Goal: Task Accomplishment & Management: Manage account settings

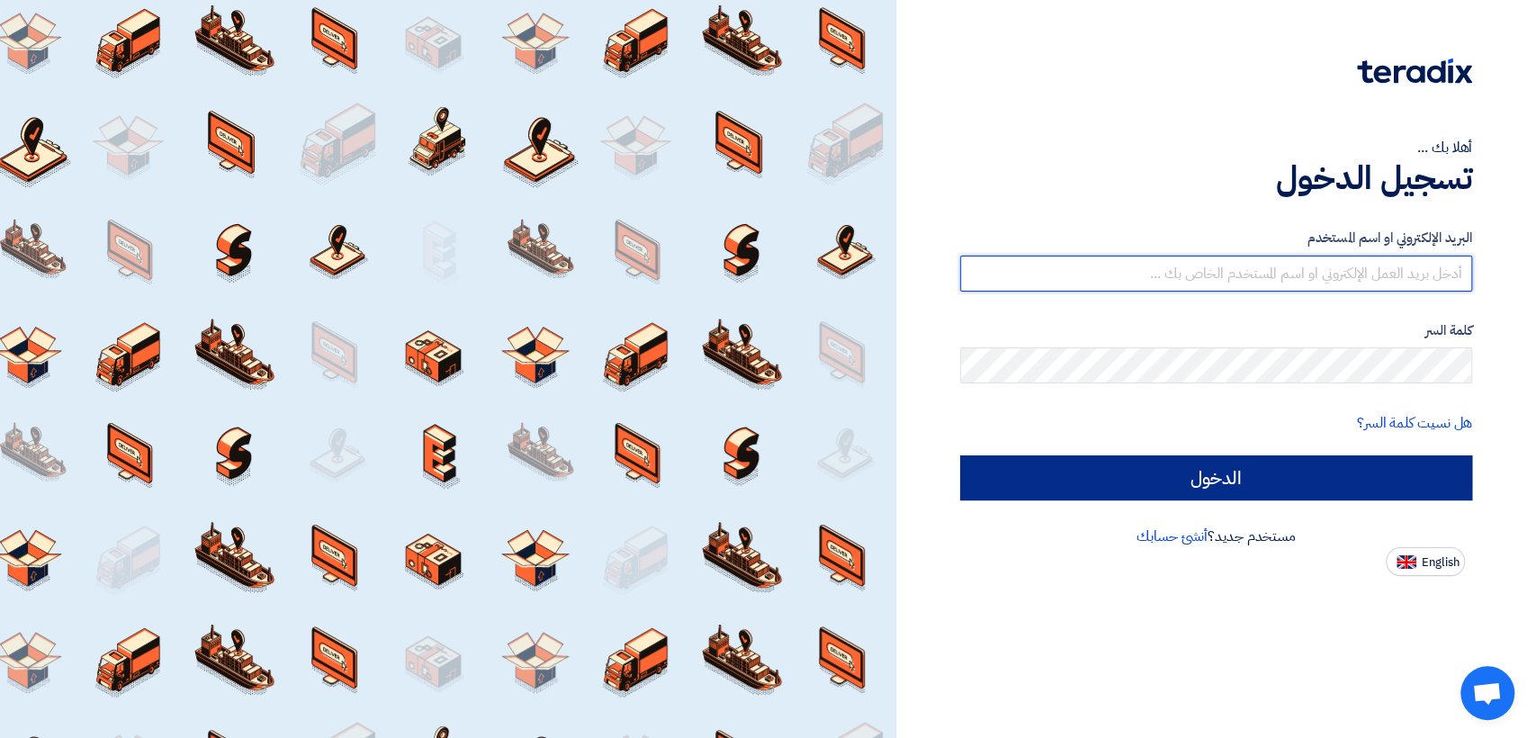
type input "[EMAIL_ADDRESS][DOMAIN_NAME]"
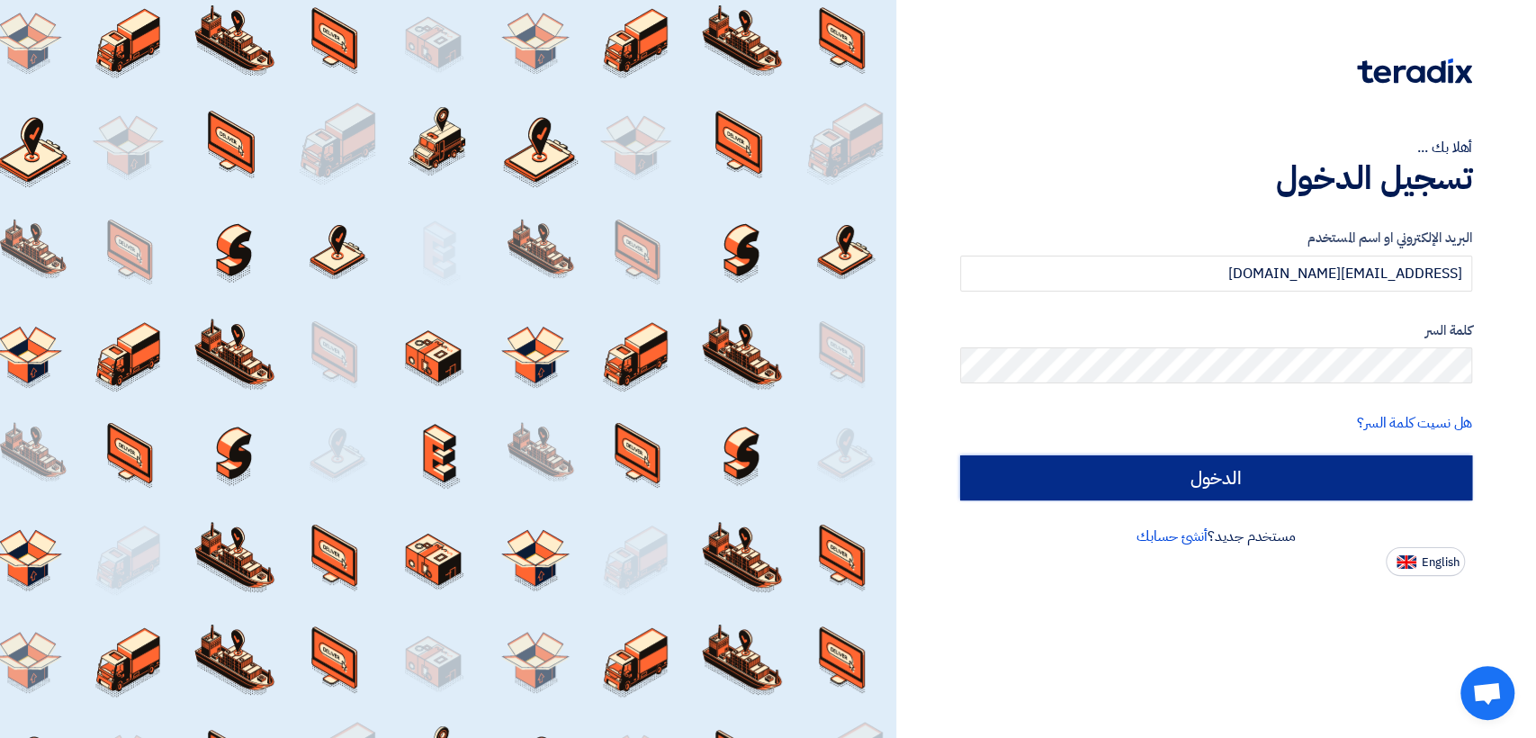
click at [1181, 480] on input "الدخول" at bounding box center [1216, 477] width 512 height 45
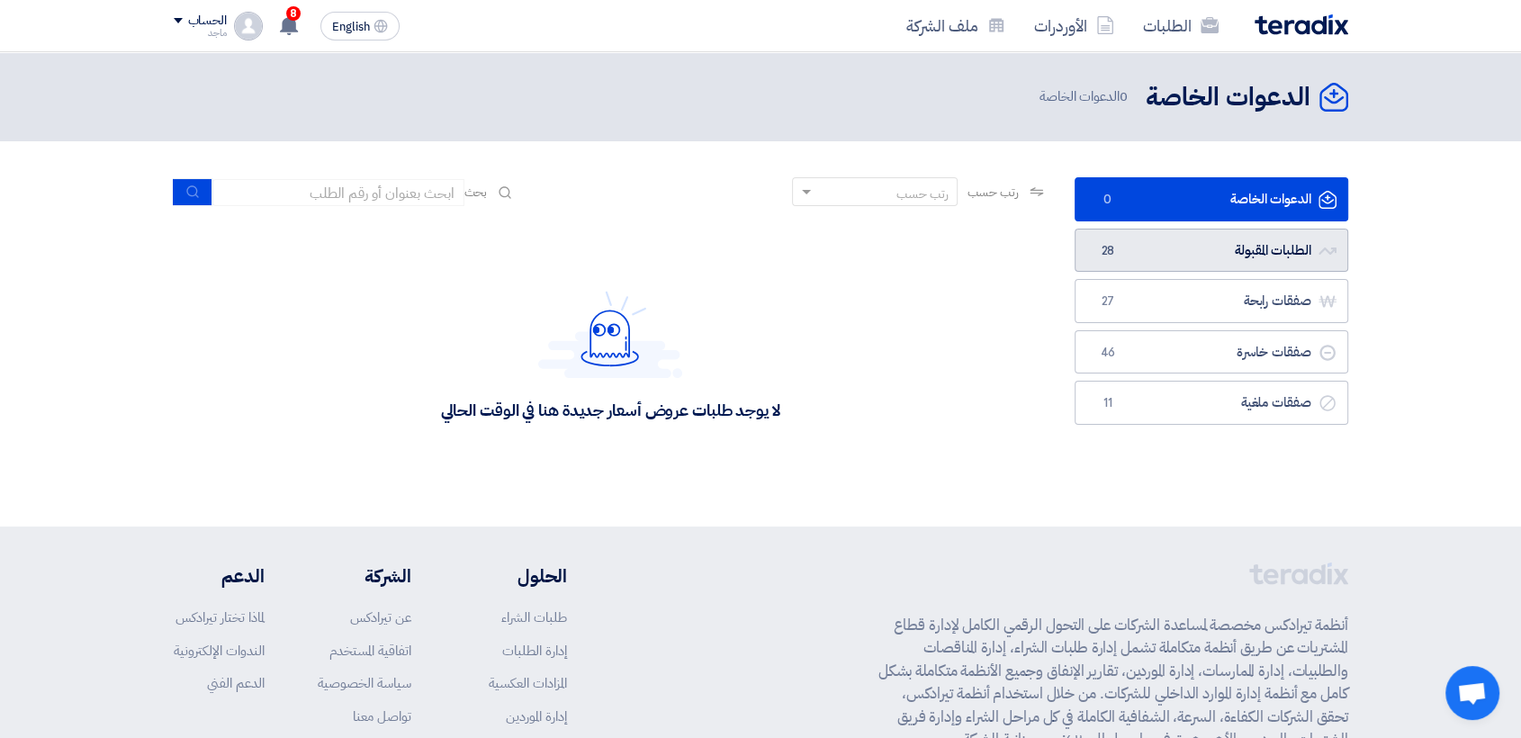
click at [1128, 247] on link "الطلبات المقبولة الطلبات المقبولة 28" at bounding box center [1212, 251] width 274 height 44
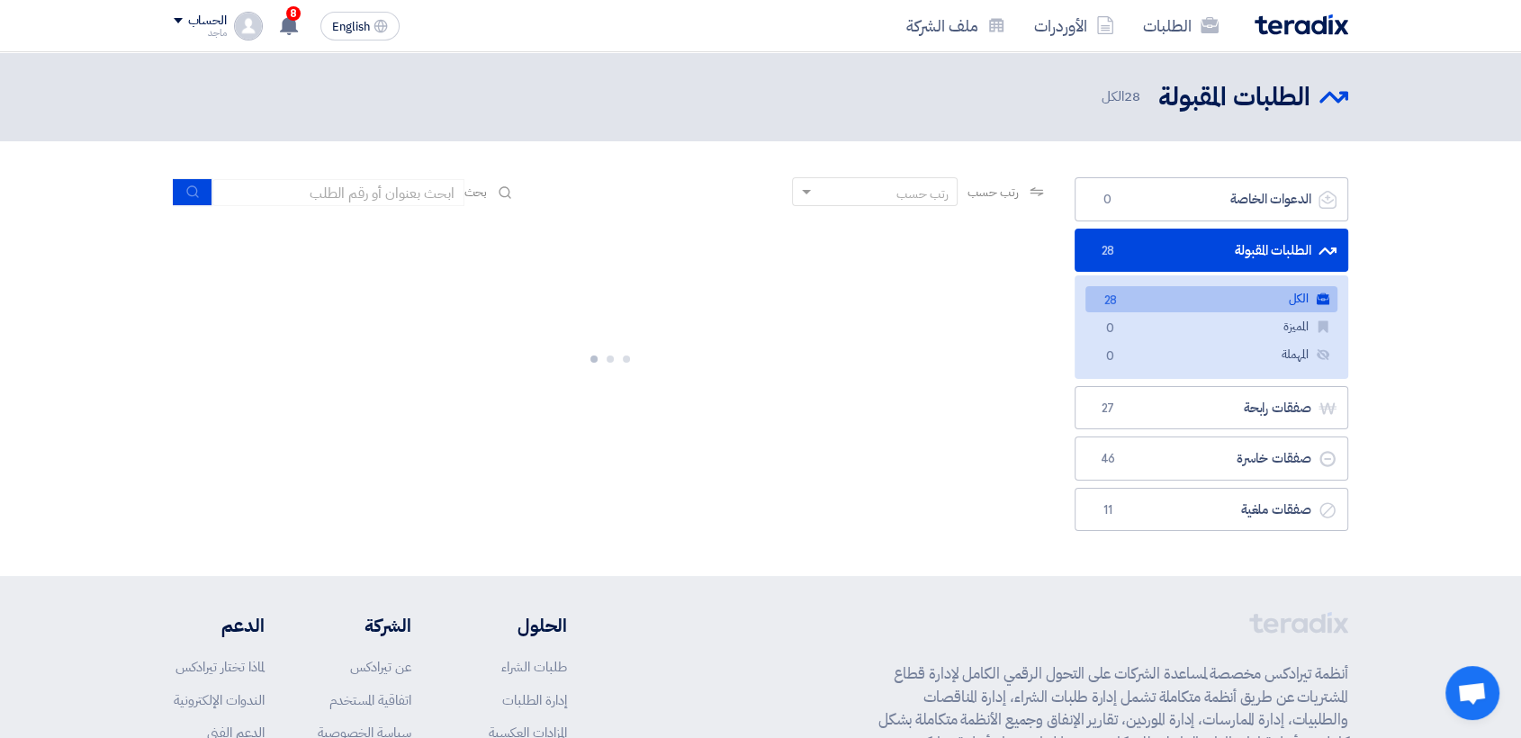
click at [1128, 247] on link "الطلبات المقبولة الطلبات المقبولة 28" at bounding box center [1212, 251] width 274 height 44
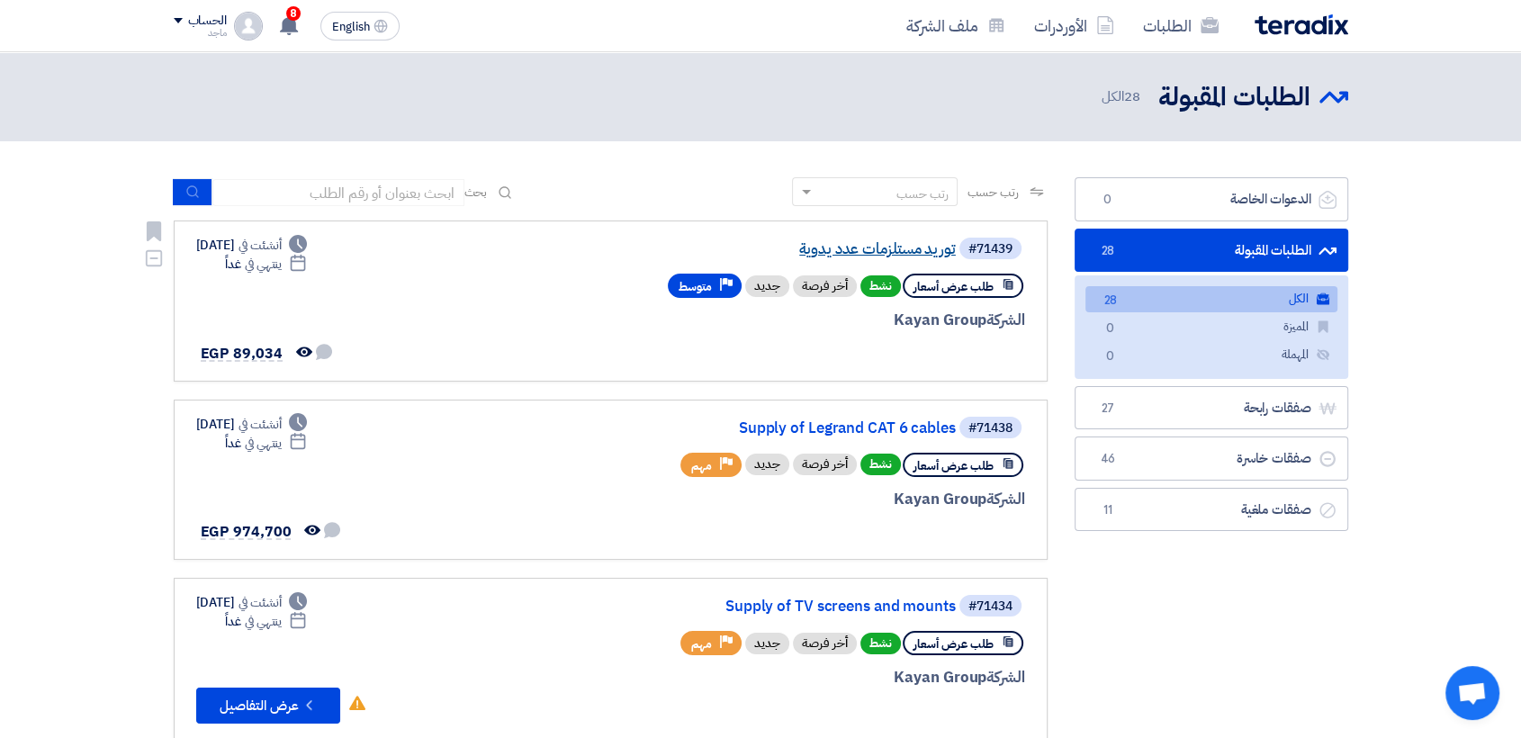
click at [857, 254] on link "توريد مستلزمات عدد يدوية" at bounding box center [776, 249] width 360 height 16
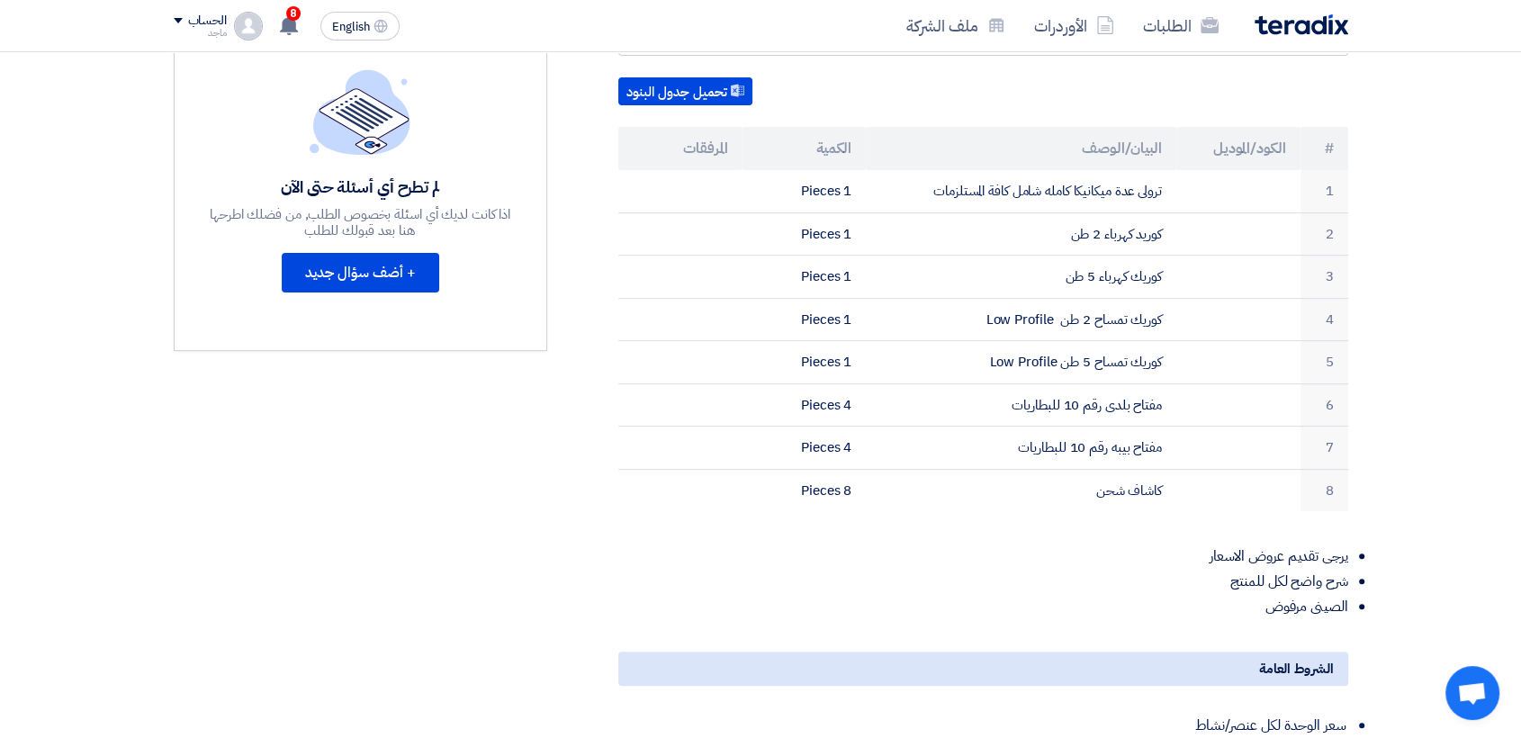
scroll to position [349, 0]
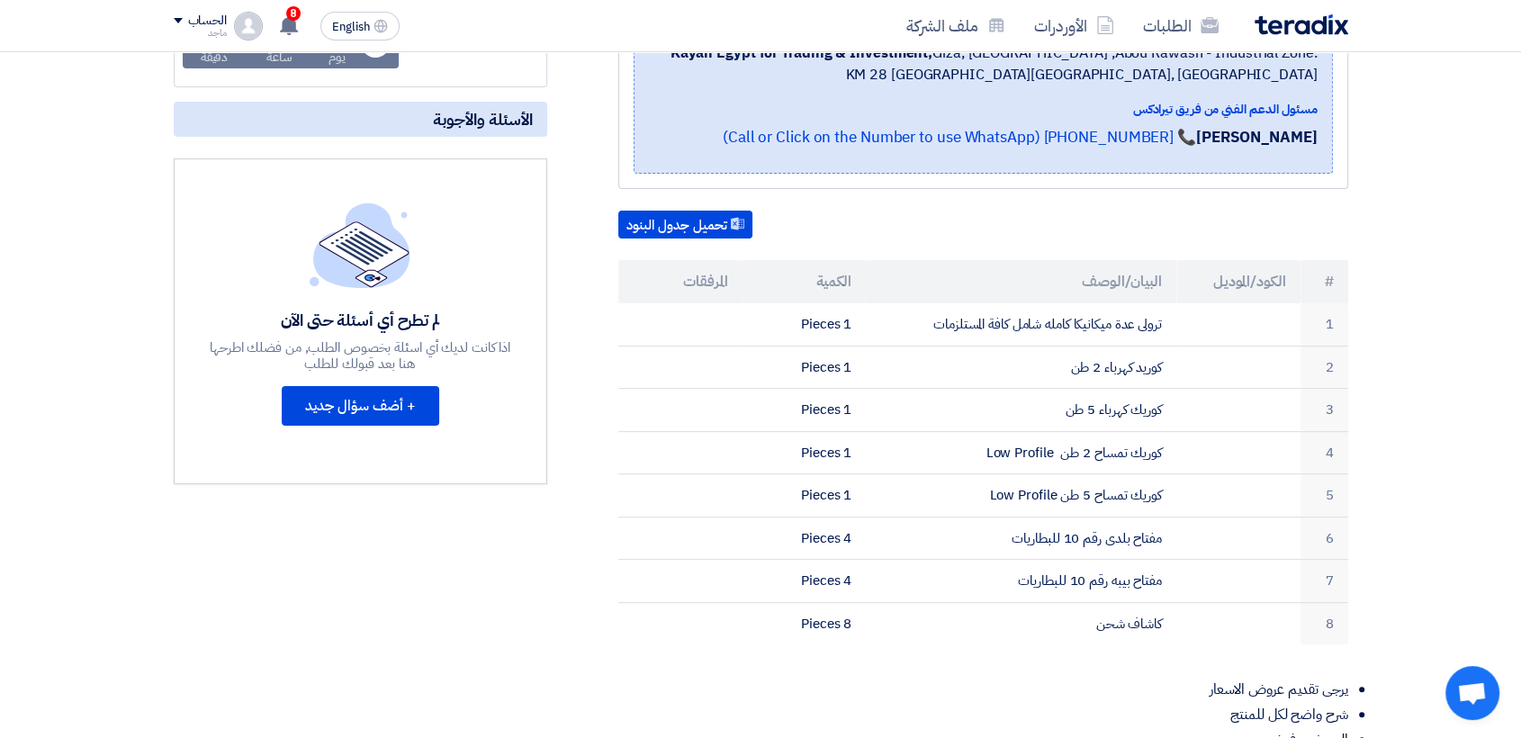
drag, startPoint x: 857, startPoint y: 229, endPoint x: 777, endPoint y: 226, distance: 80.2
click at [783, 226] on div "تحميل جدول البنود" at bounding box center [983, 225] width 730 height 29
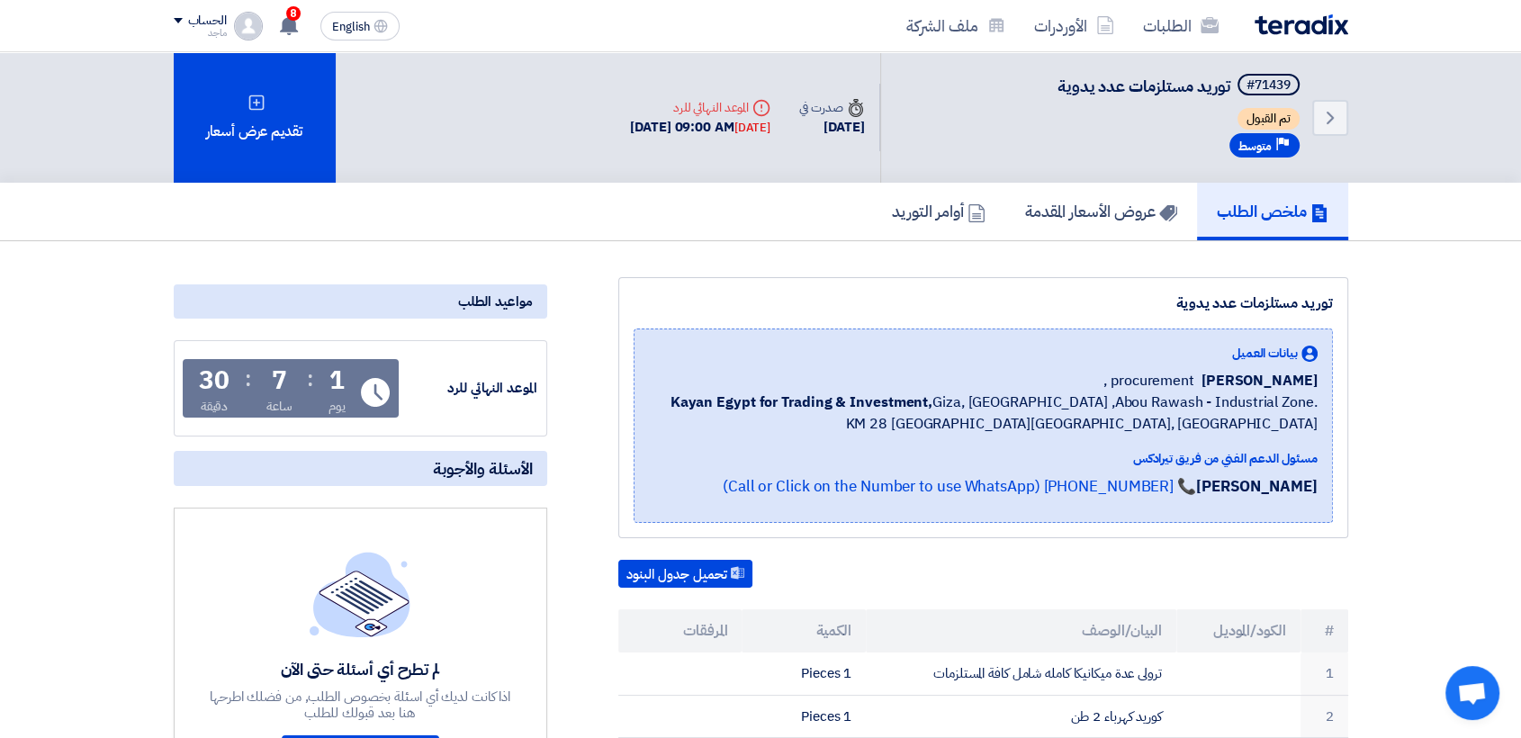
scroll to position [0, 0]
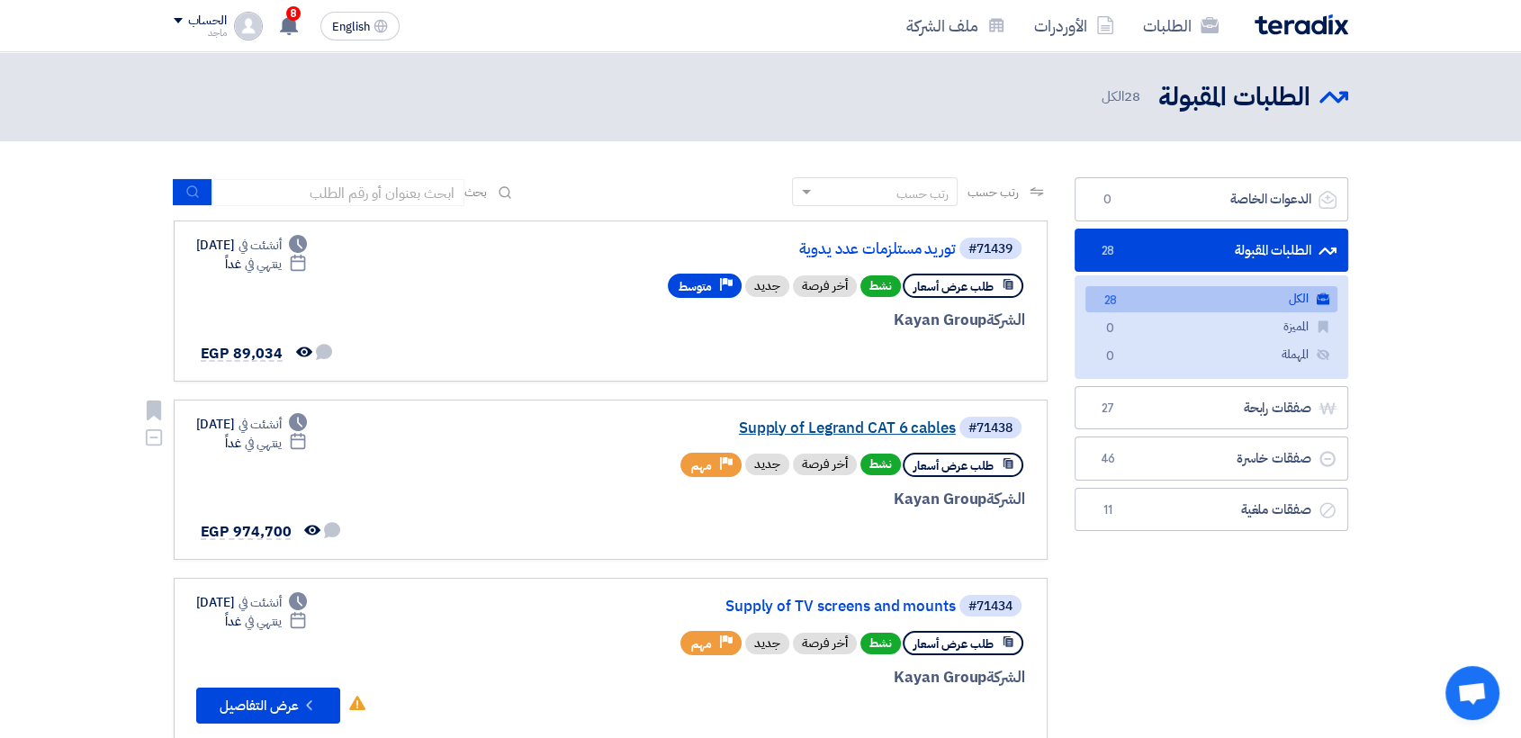
click at [785, 428] on link "Supply of Legrand CAT 6 cables" at bounding box center [776, 428] width 360 height 16
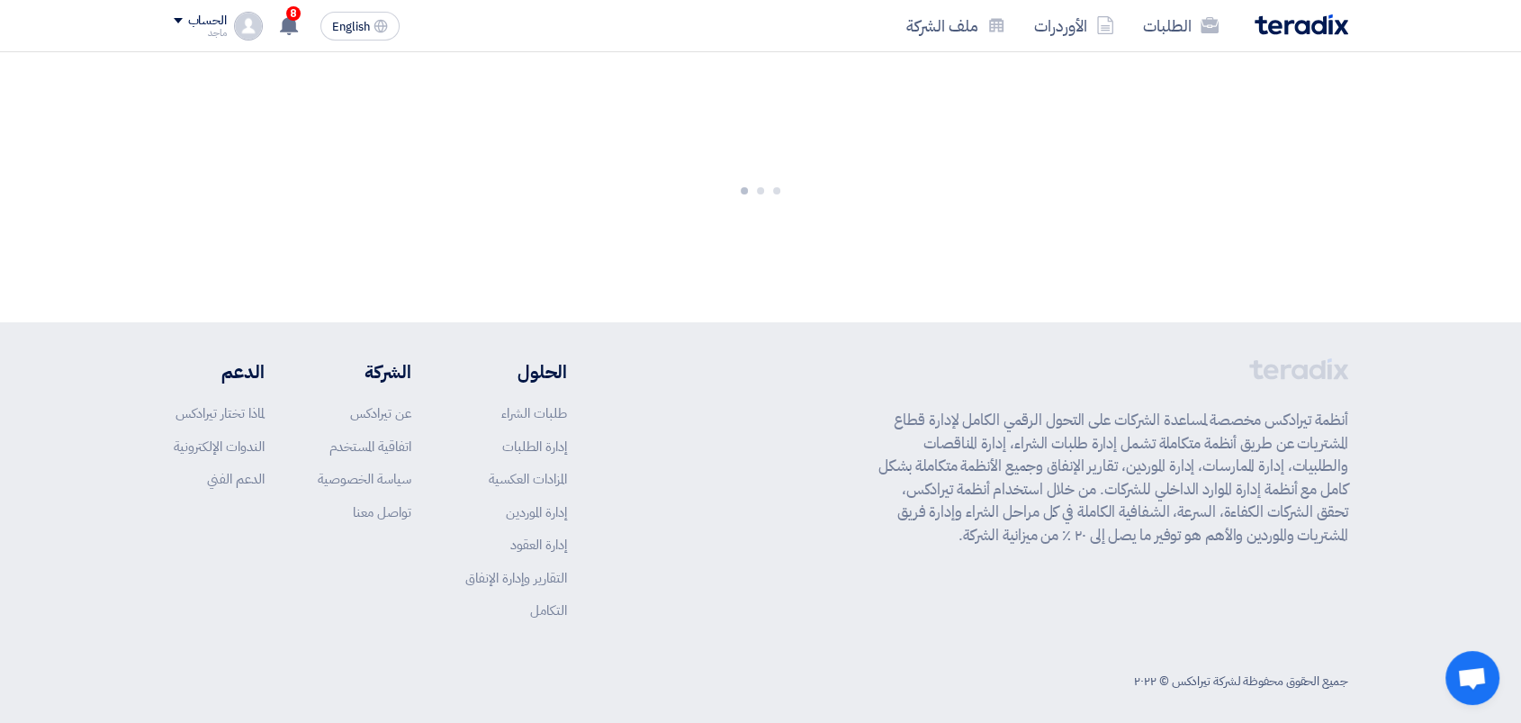
click at [785, 428] on div "أنظمة تيرادكس مخصصة لمساعدة الشركات على التحول الرقمي الكامل لإدارة قطاع المشتر…" at bounding box center [761, 503] width 1175 height 290
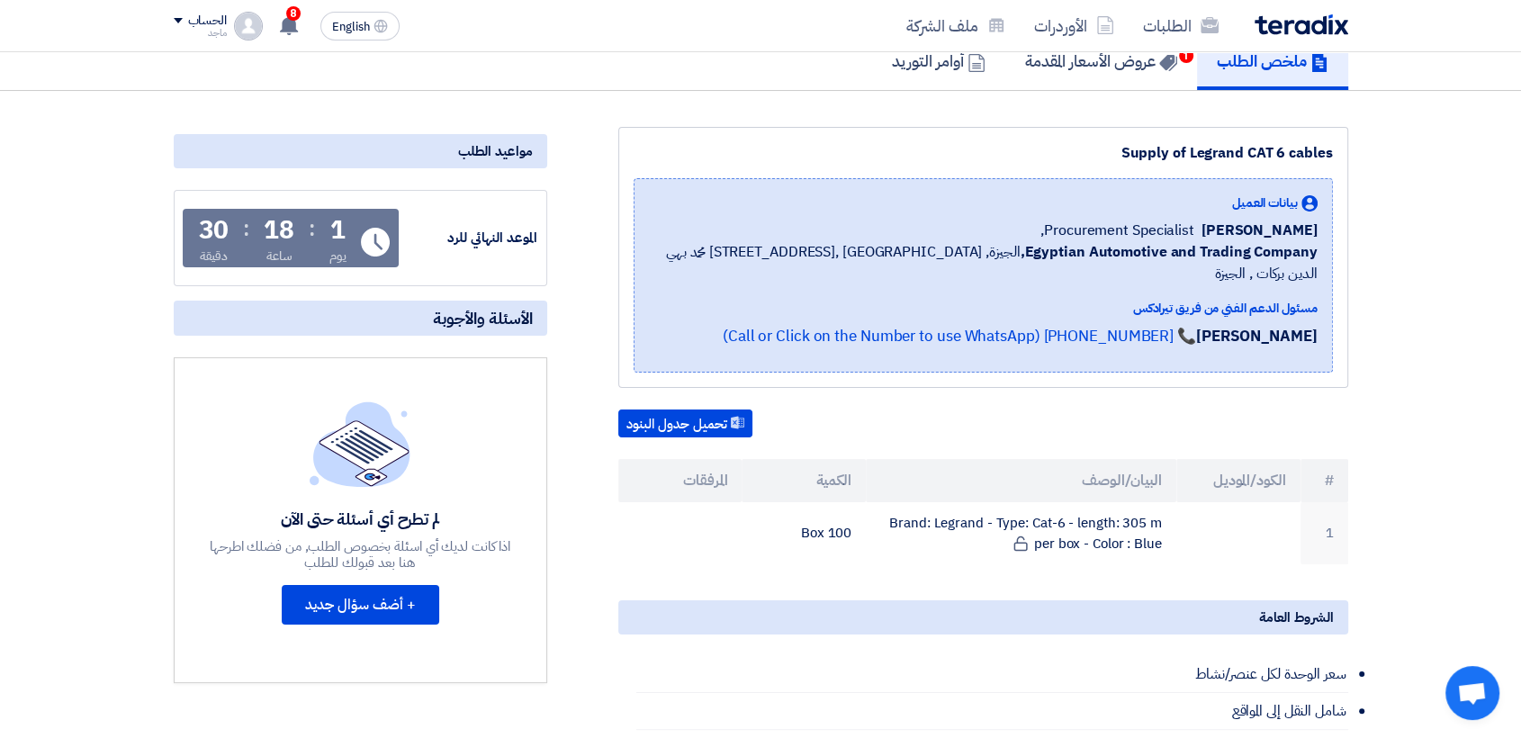
scroll to position [152, 0]
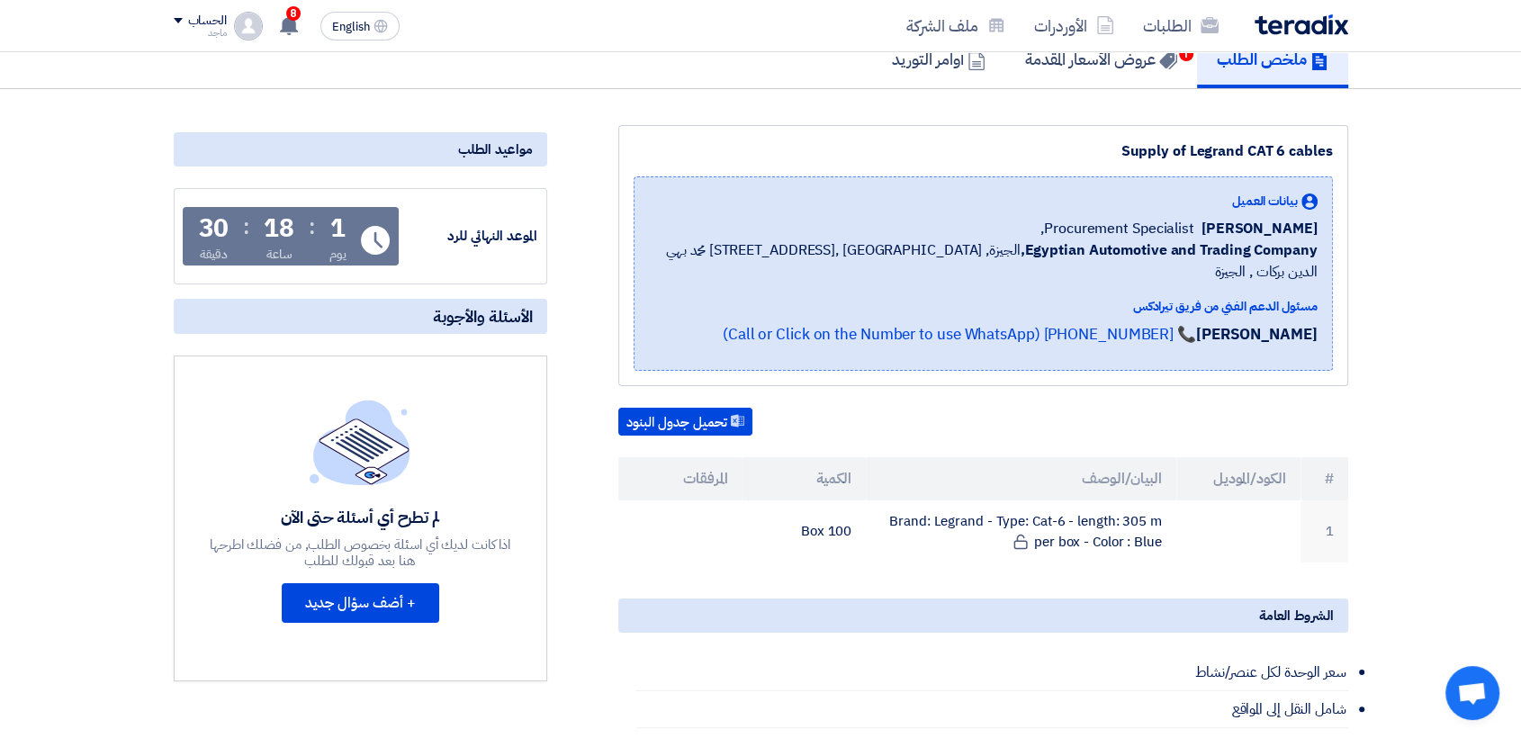
click at [302, 172] on div "مواعيد الطلب الموعد النهائي للرد Time Remaining 1 يوم : 18 ساعة : 30 دقيقة الأس…" at bounding box center [360, 665] width 401 height 1080
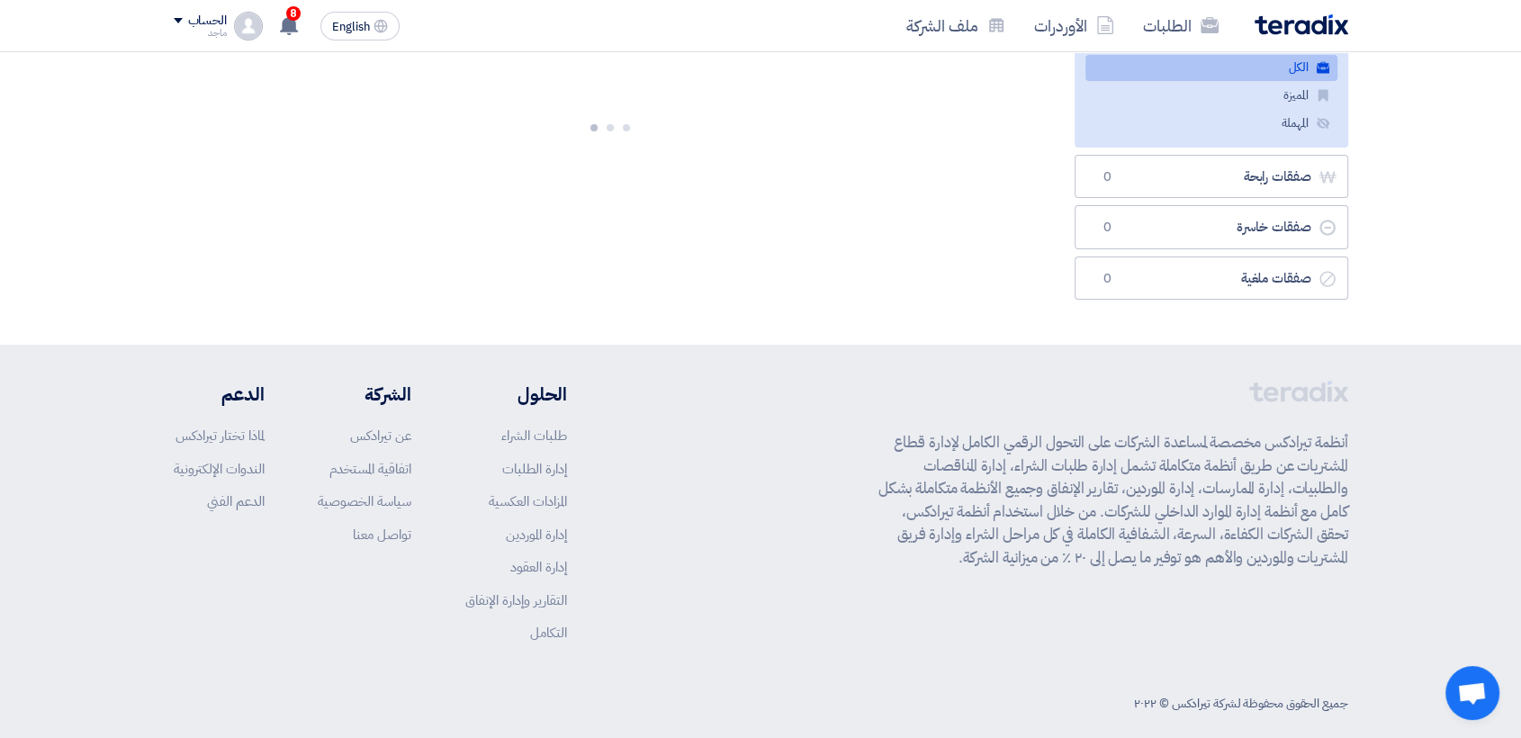
scroll to position [250, 0]
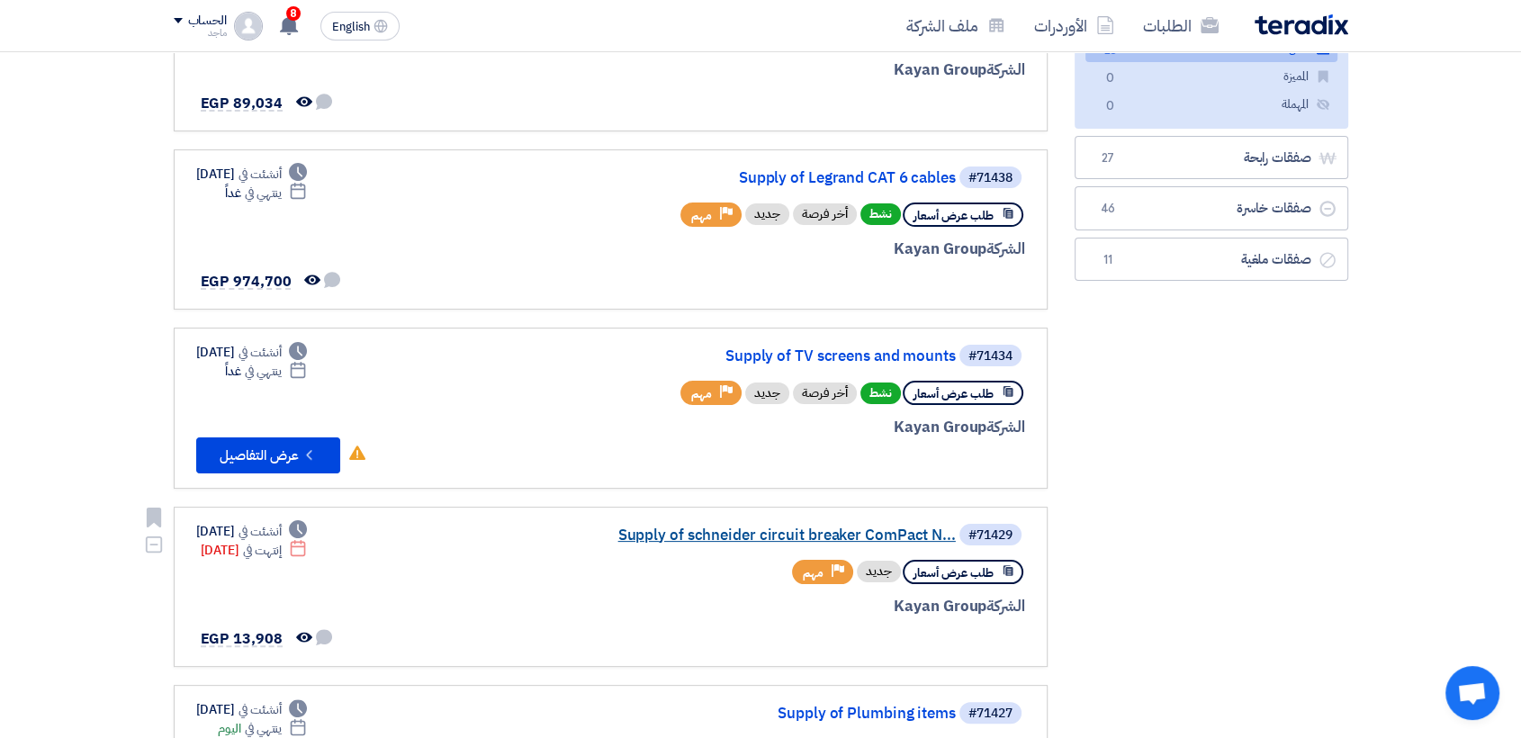
click at [692, 537] on link "Supply of schneider circuit breaker ComPact N..." at bounding box center [776, 535] width 360 height 16
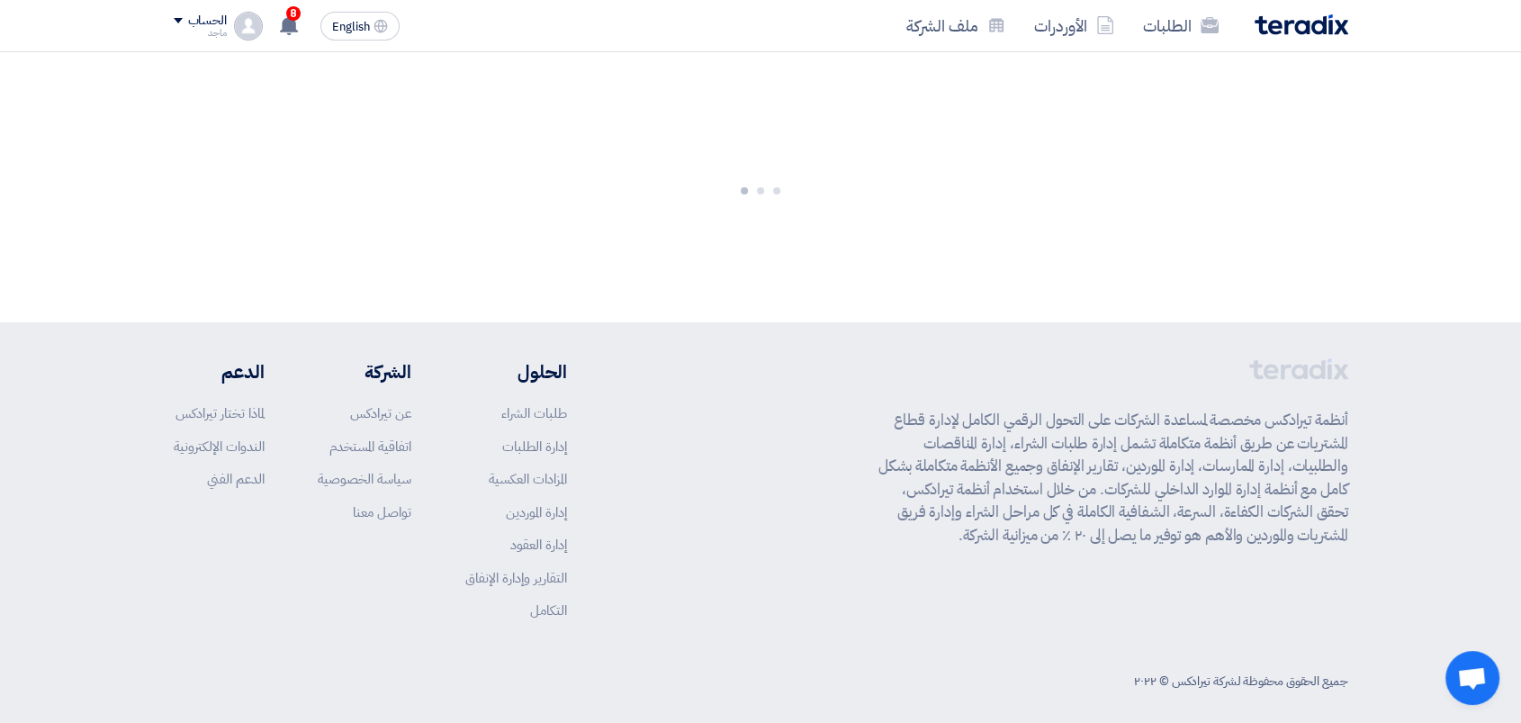
click at [692, 537] on div "أنظمة تيرادكس مخصصة لمساعدة الشركات على التحول الرقمي الكامل لإدارة قطاع المشتر…" at bounding box center [761, 503] width 1175 height 290
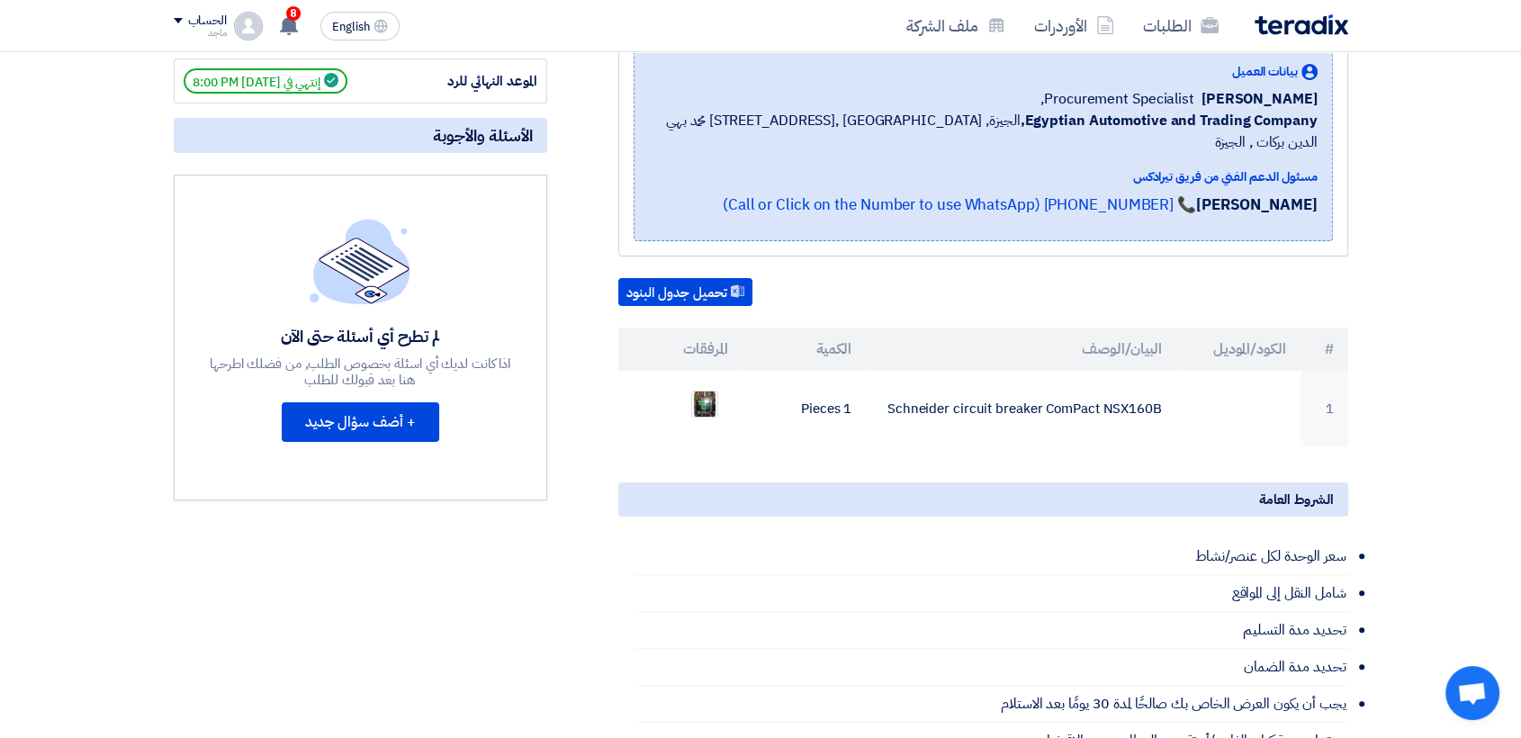
scroll to position [305, 0]
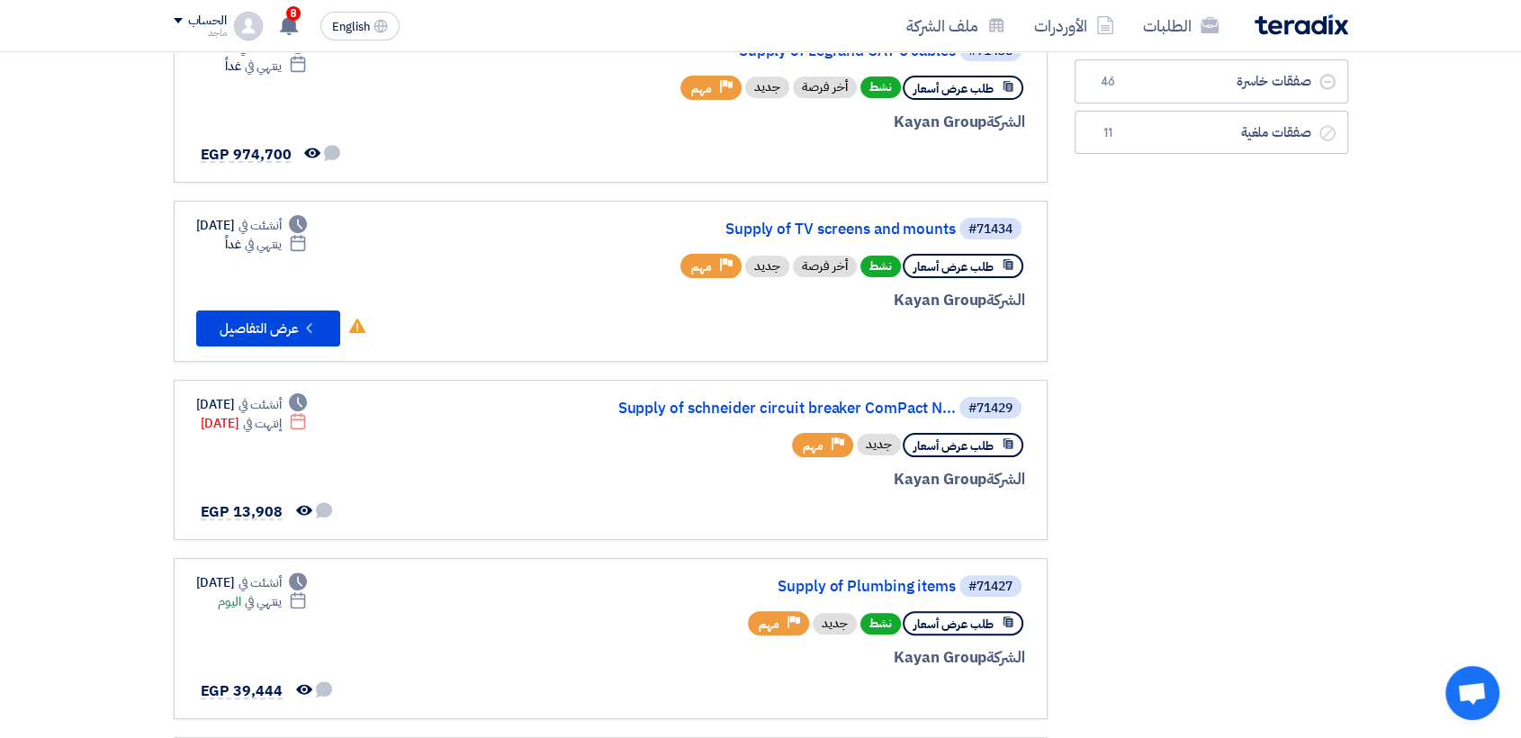
scroll to position [407, 0]
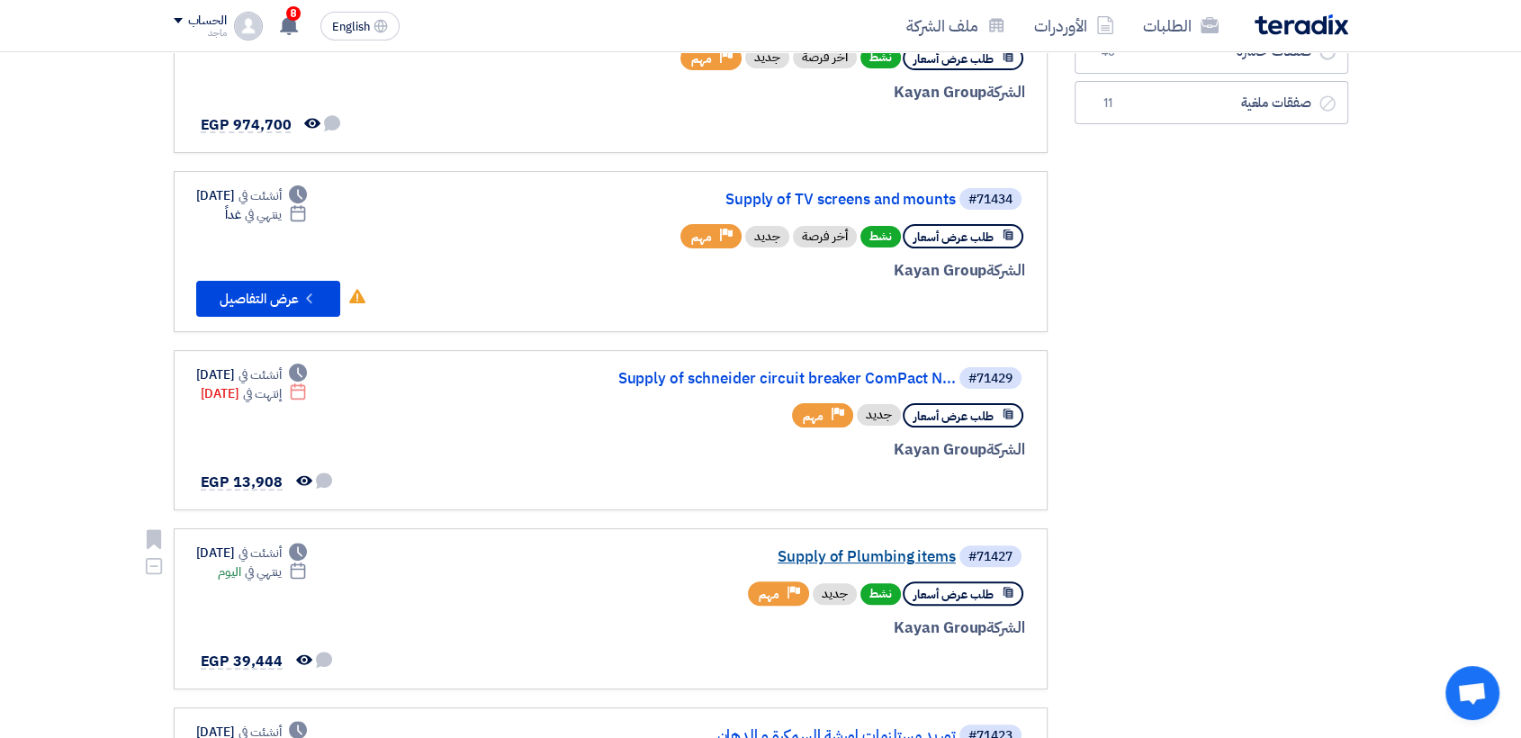
click at [860, 549] on link "Supply of Plumbing items" at bounding box center [776, 557] width 360 height 16
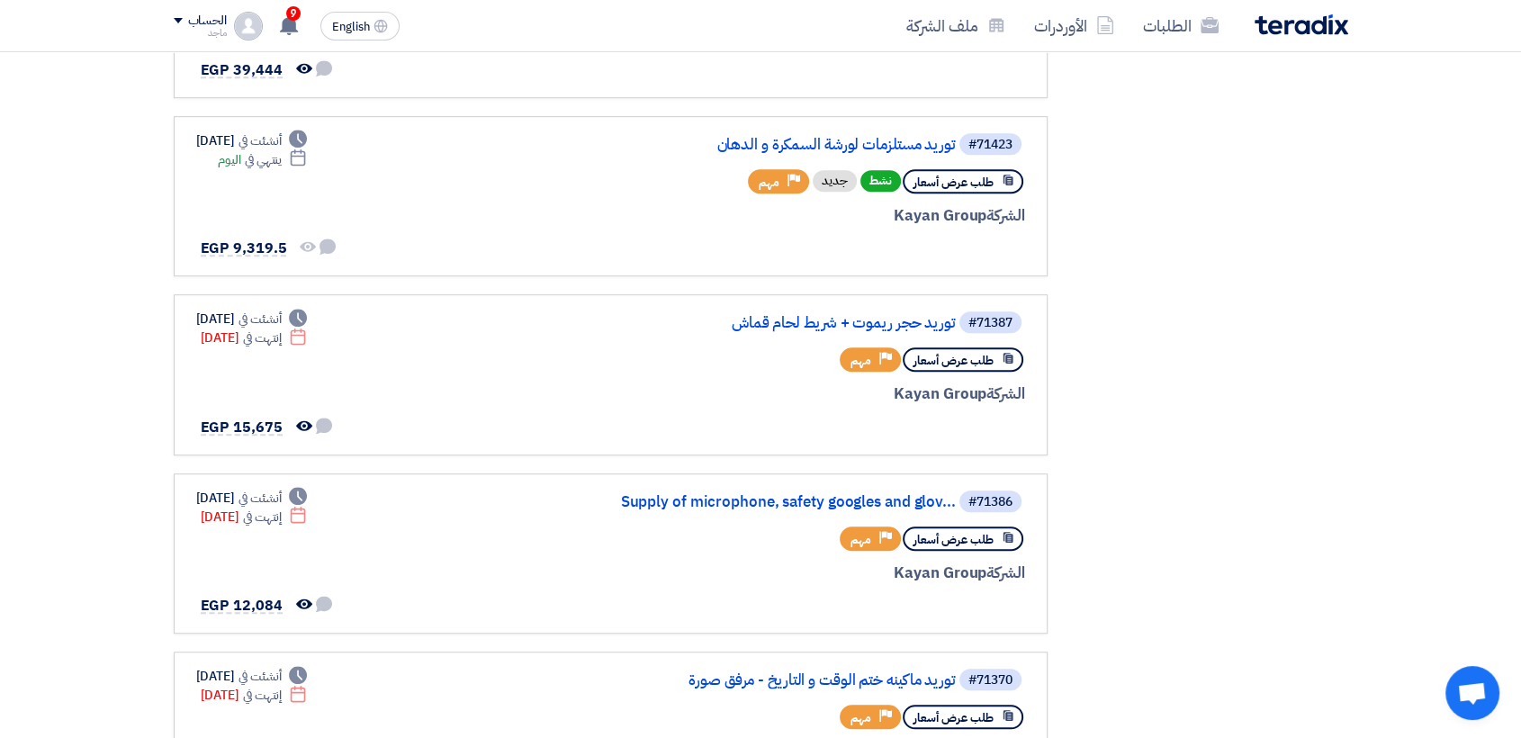
scroll to position [1002, 0]
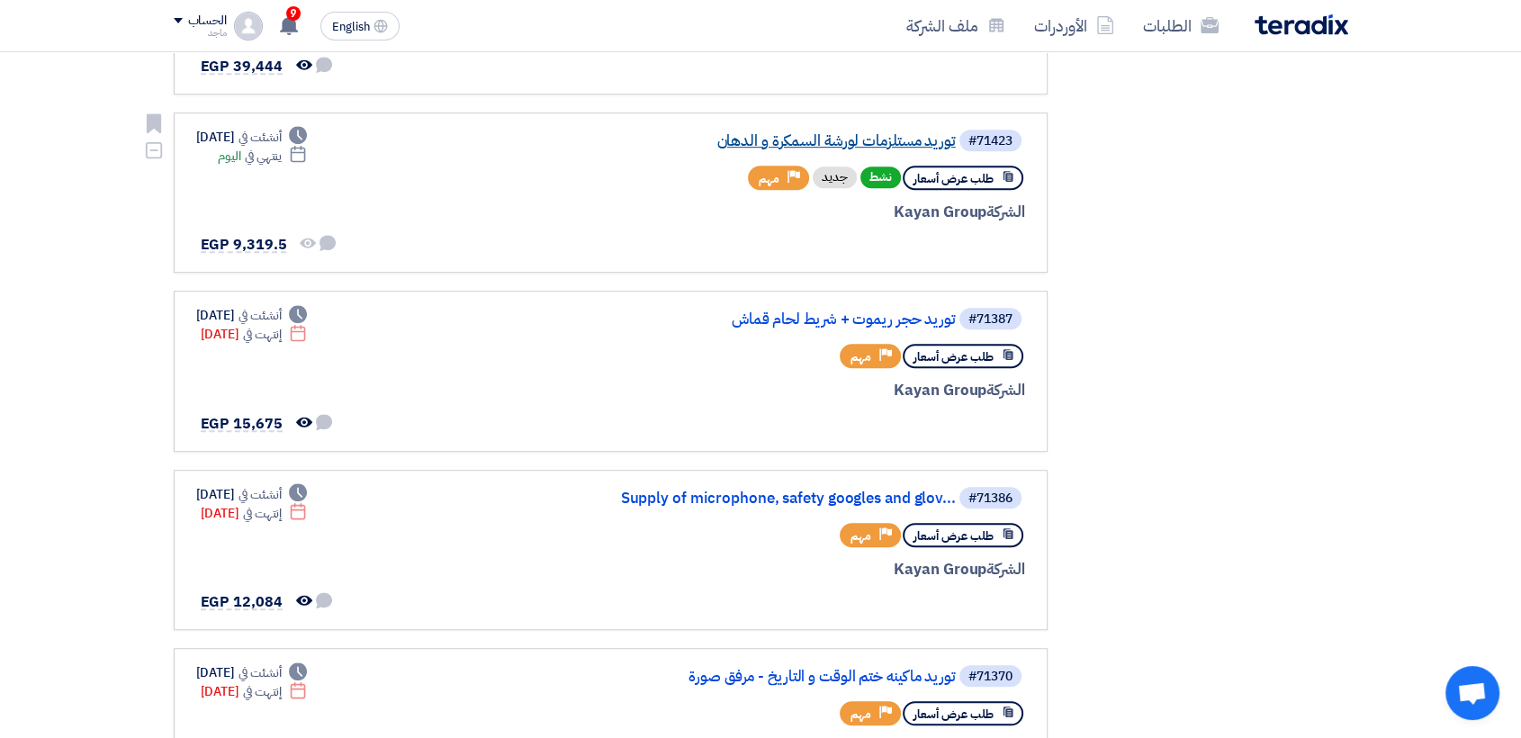
click at [804, 136] on link "توريد مستلزمات لورشة السمكرة و الدهان" at bounding box center [776, 141] width 360 height 16
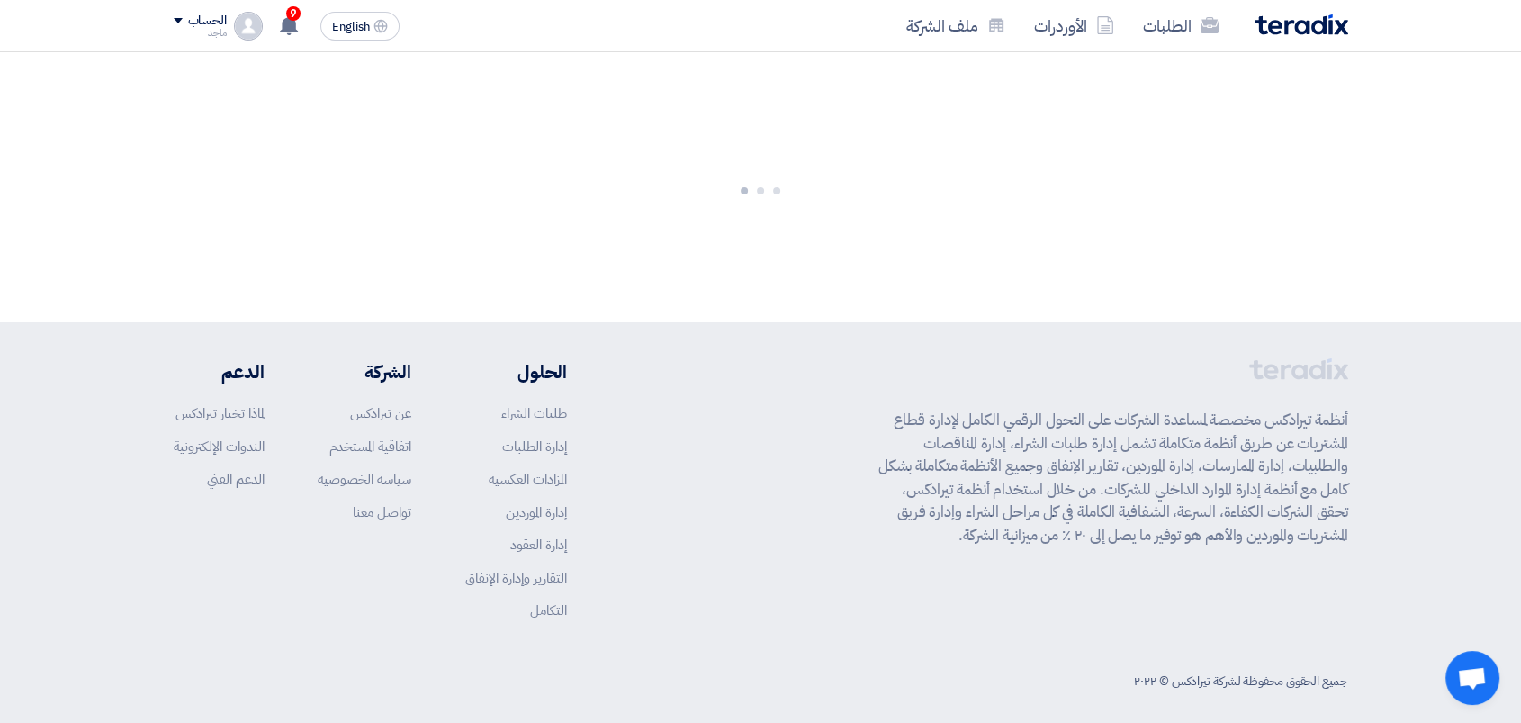
click at [804, 136] on div at bounding box center [760, 187] width 1521 height 270
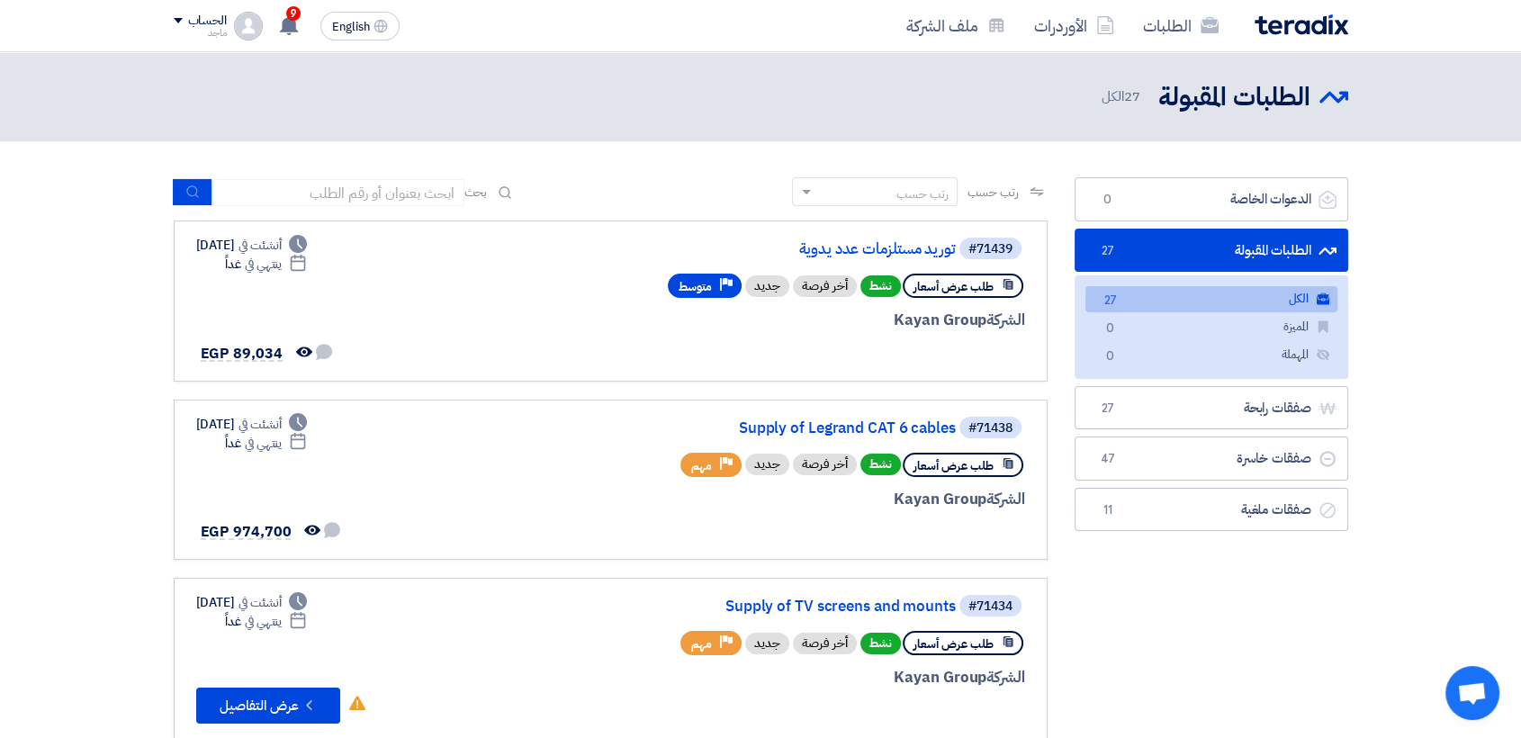
click at [1160, 243] on link "الطلبات المقبولة الطلبات المقبولة 27" at bounding box center [1212, 251] width 274 height 44
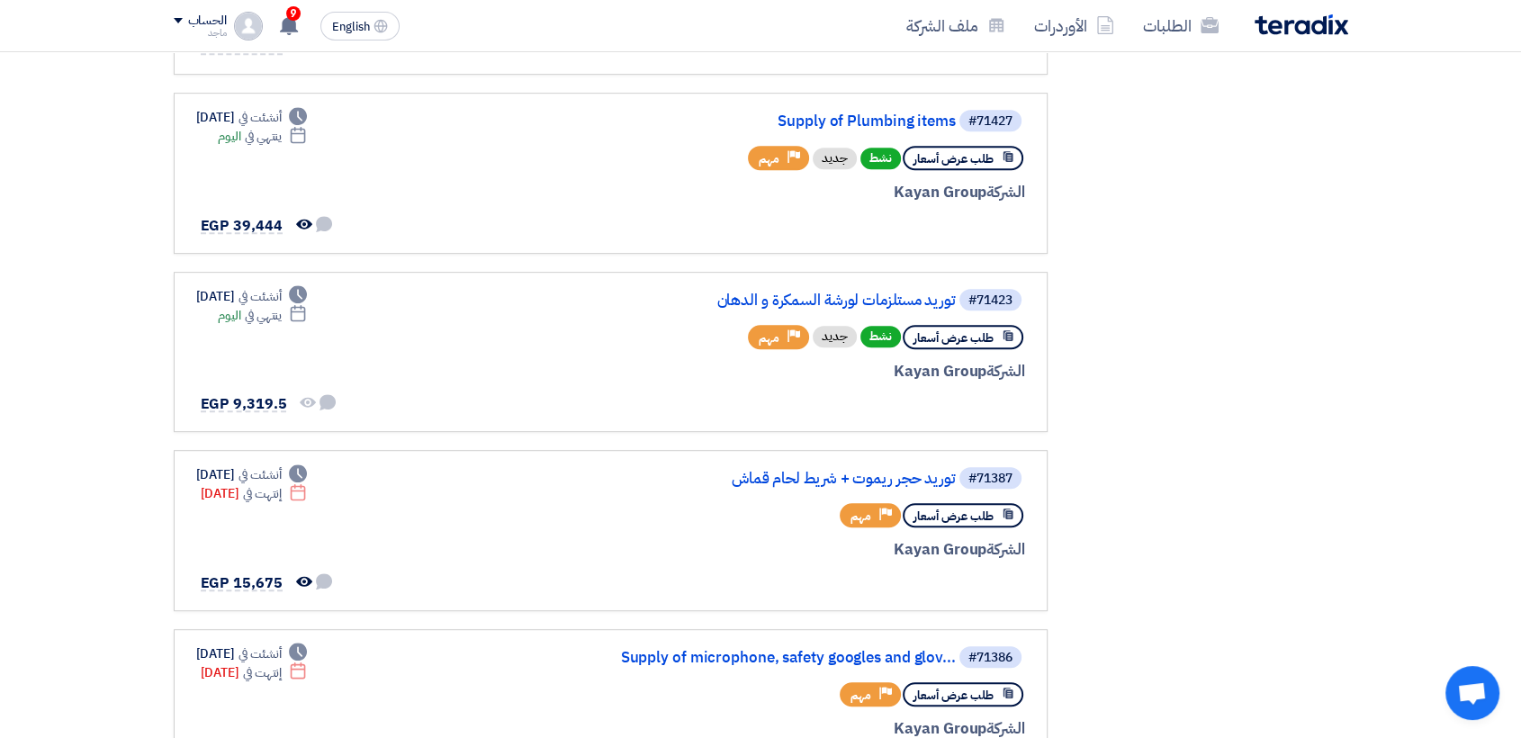
scroll to position [844, 0]
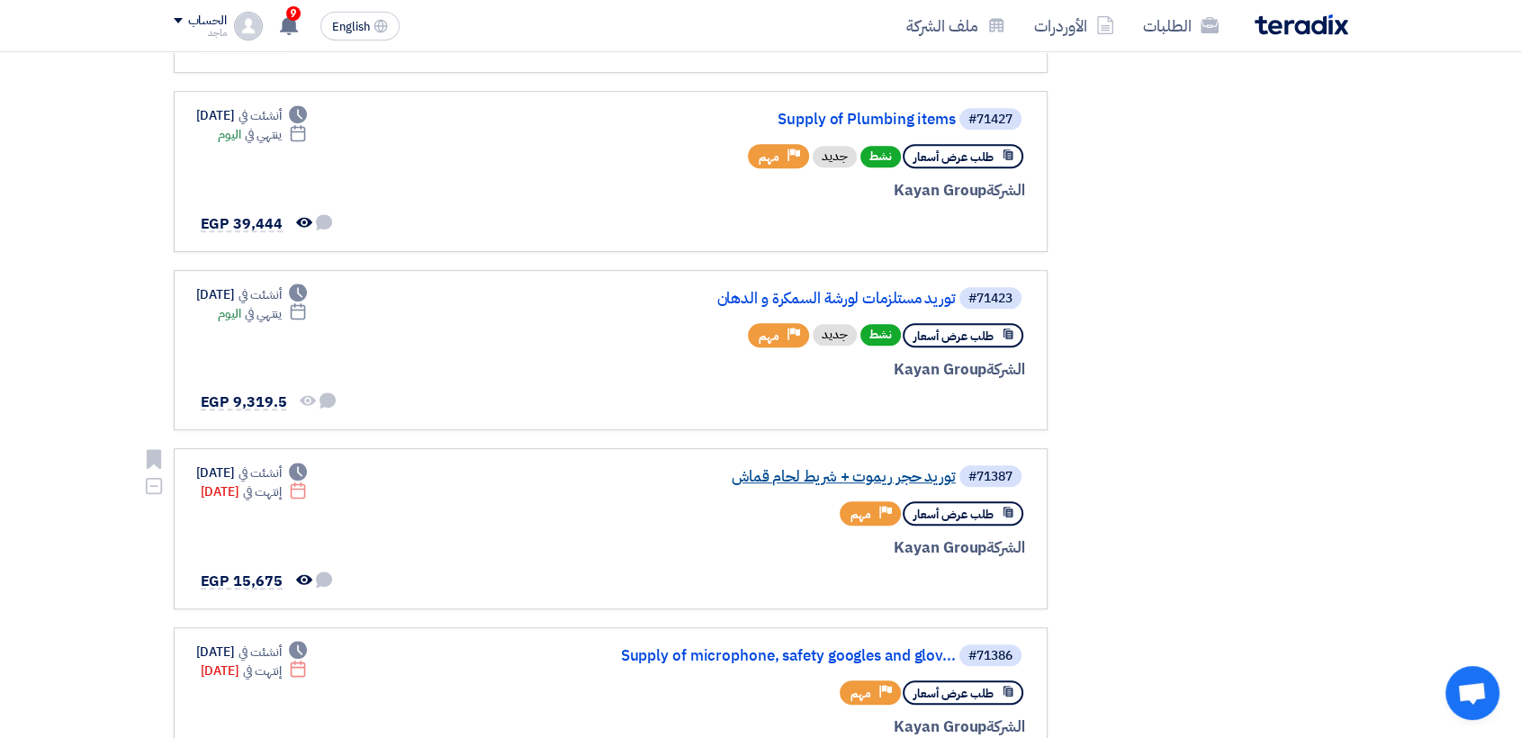
click at [792, 469] on link "توريد حجر ريموت + شريط لحام قماش" at bounding box center [776, 477] width 360 height 16
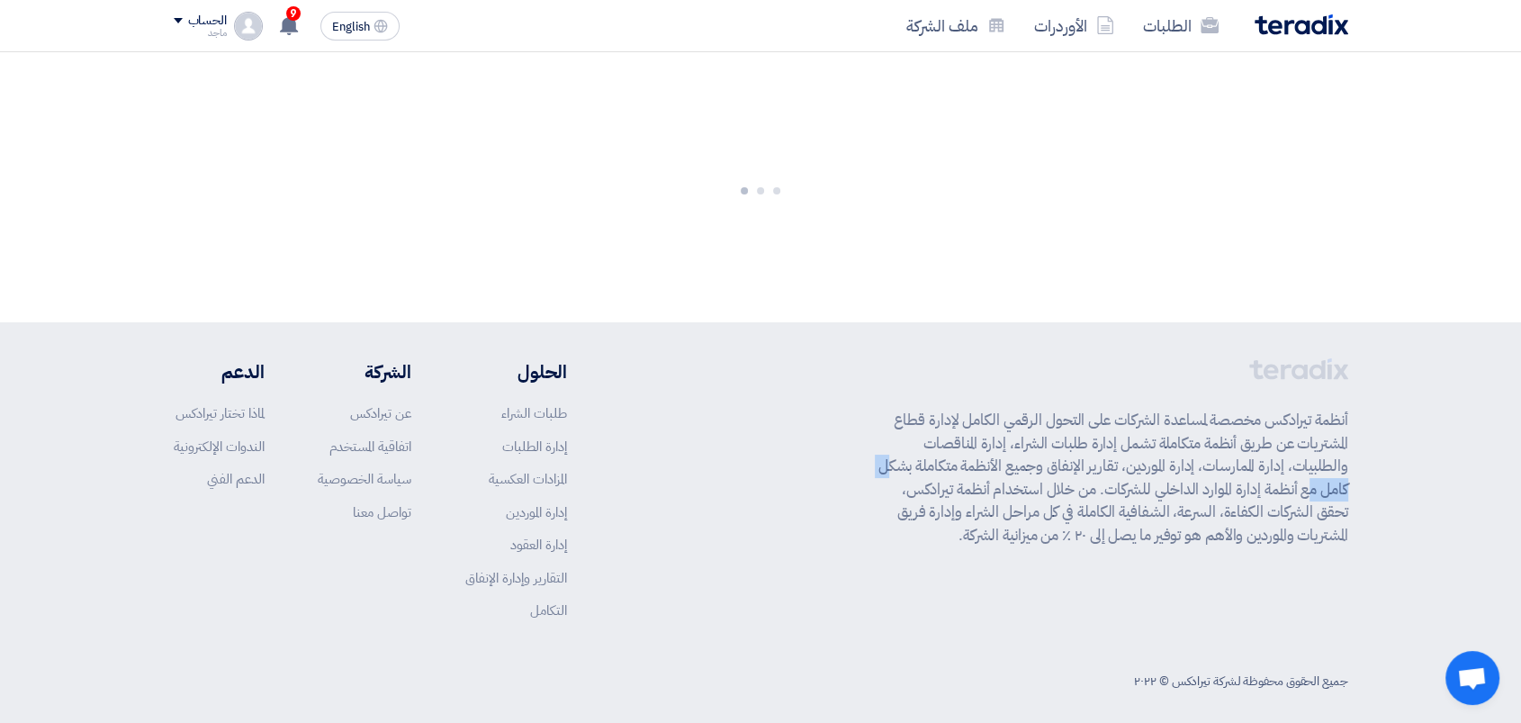
click at [792, 469] on div "أنظمة تيرادكس مخصصة لمساعدة الشركات على التحول الرقمي الكامل لإدارة قطاع المشتر…" at bounding box center [761, 503] width 1175 height 290
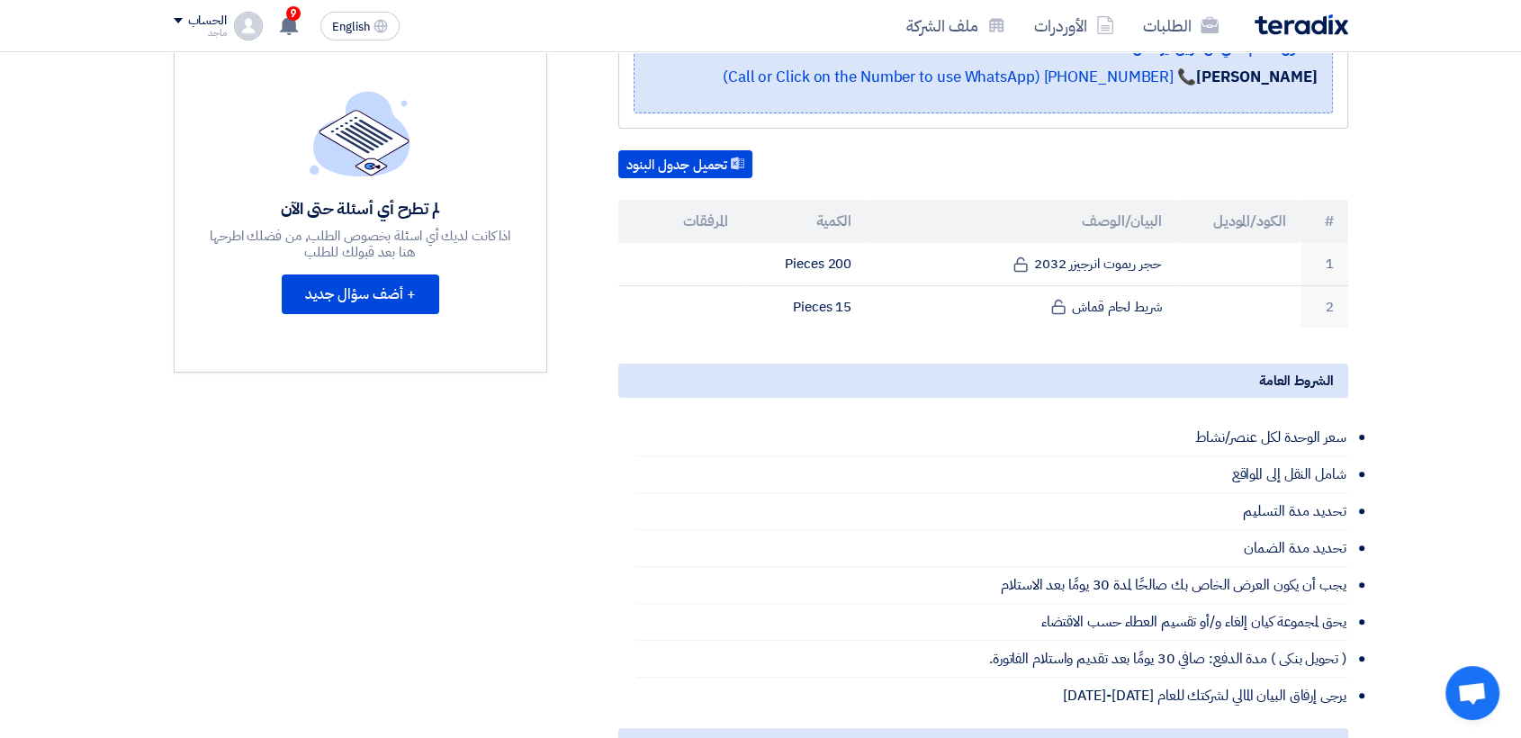
scroll to position [407, 0]
